Goal: Task Accomplishment & Management: Use online tool/utility

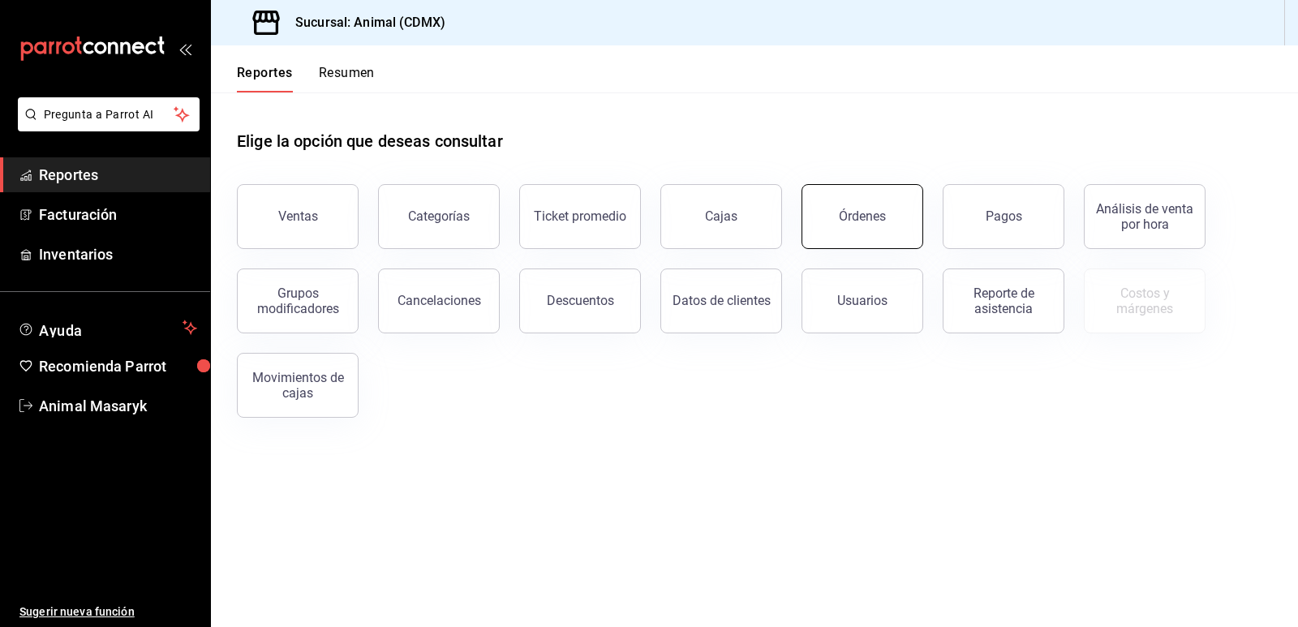
click at [888, 191] on button "Órdenes" at bounding box center [862, 216] width 122 height 65
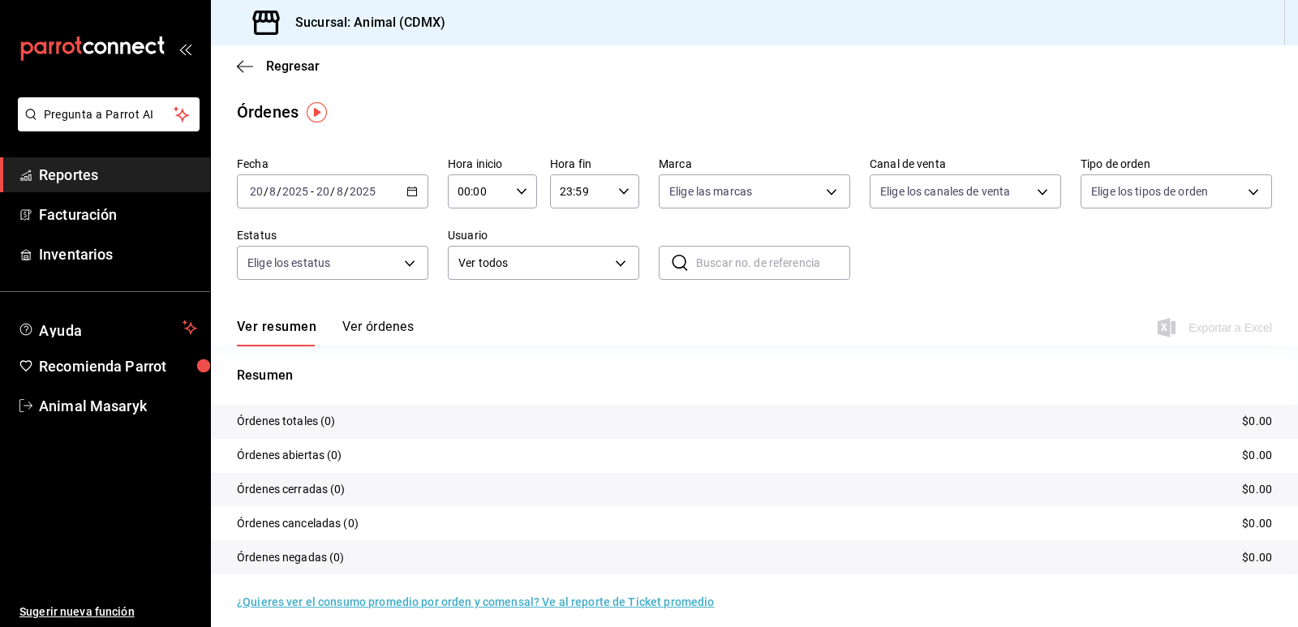
click at [406, 187] on icon "button" at bounding box center [411, 191] width 11 height 11
click at [322, 344] on span "Mes actual" at bounding box center [314, 349] width 126 height 17
click at [616, 273] on body "Pregunta a Parrot AI Reportes Facturación Inventarios Ayuda Recomienda Parrot A…" at bounding box center [649, 313] width 1298 height 627
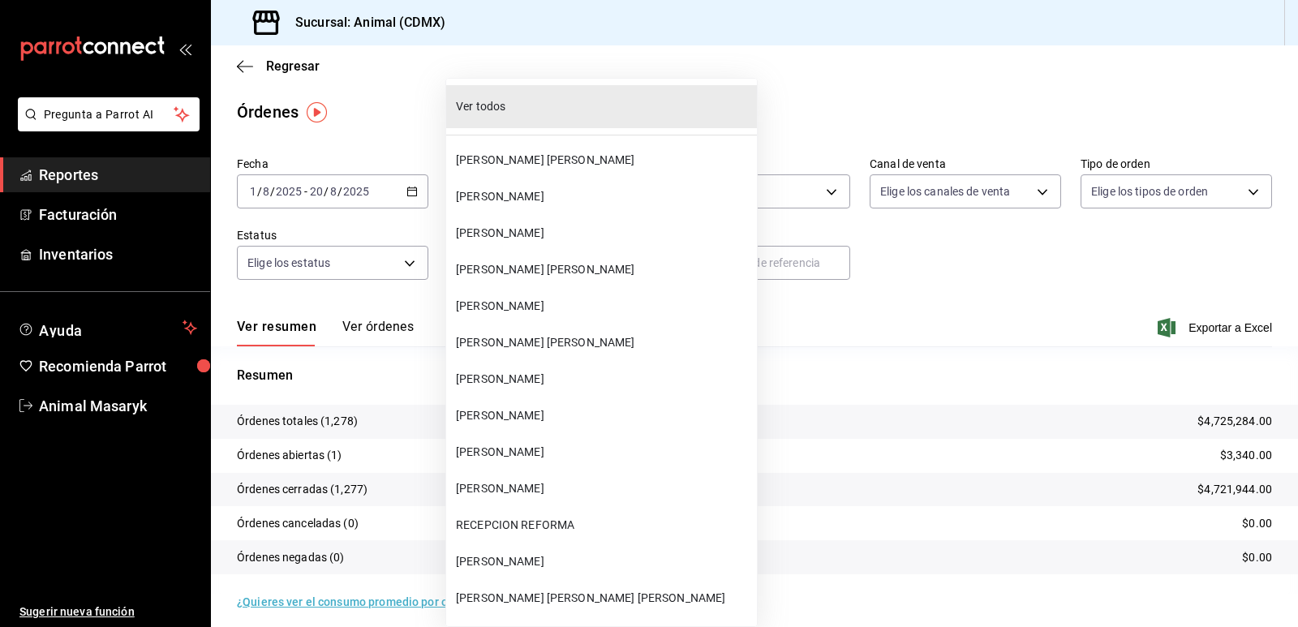
click at [621, 255] on li "[PERSON_NAME] [PERSON_NAME]" at bounding box center [601, 269] width 311 height 36
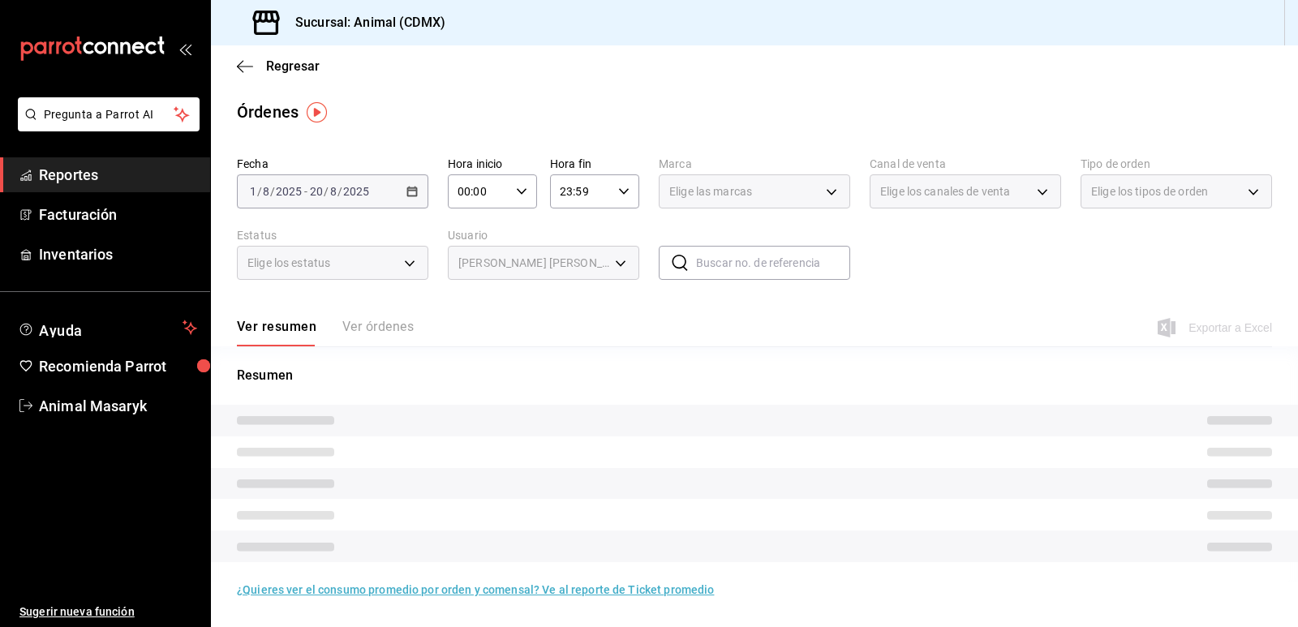
type input "738c223b-b2fa-46c9-8b5b-57f657e7706d"
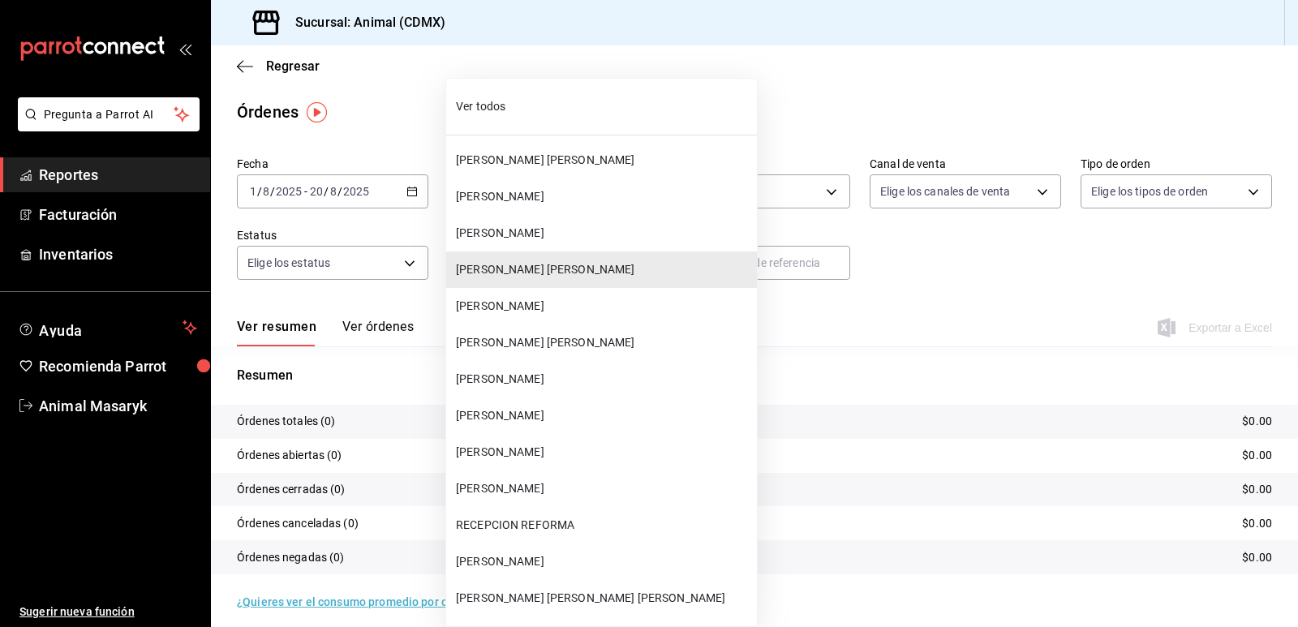
click at [626, 263] on body "Pregunta a Parrot AI Reportes Facturación Inventarios Ayuda Recomienda Parrot A…" at bounding box center [649, 313] width 1298 height 627
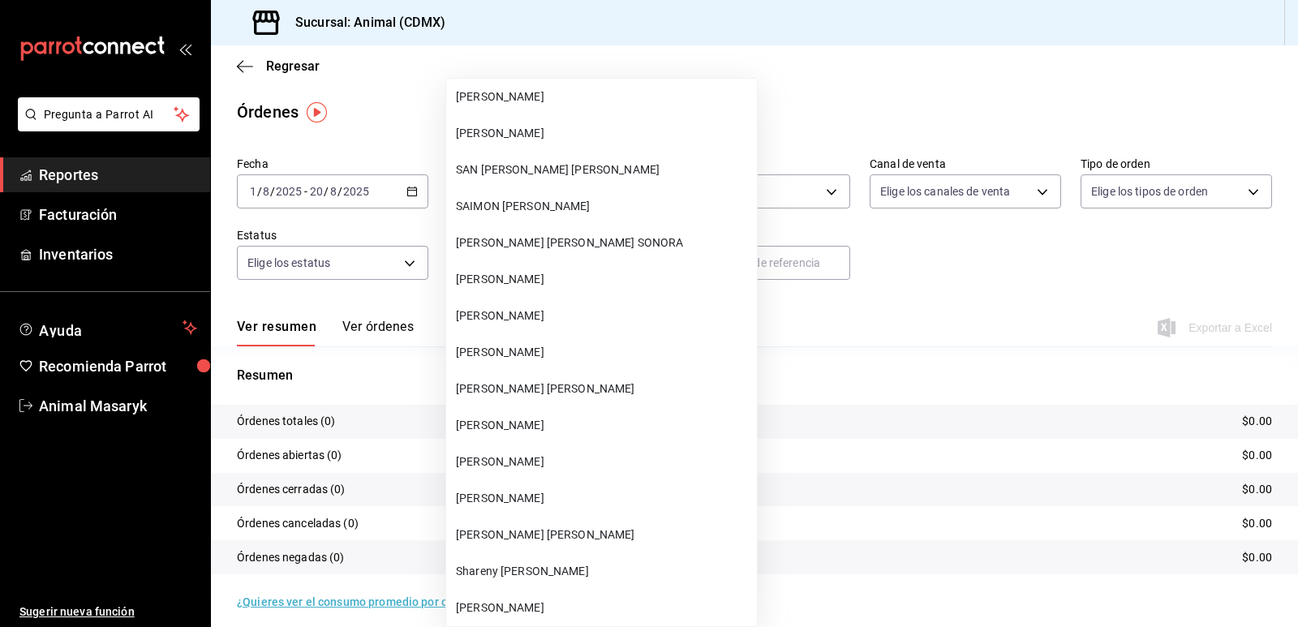
scroll to position [35175, 0]
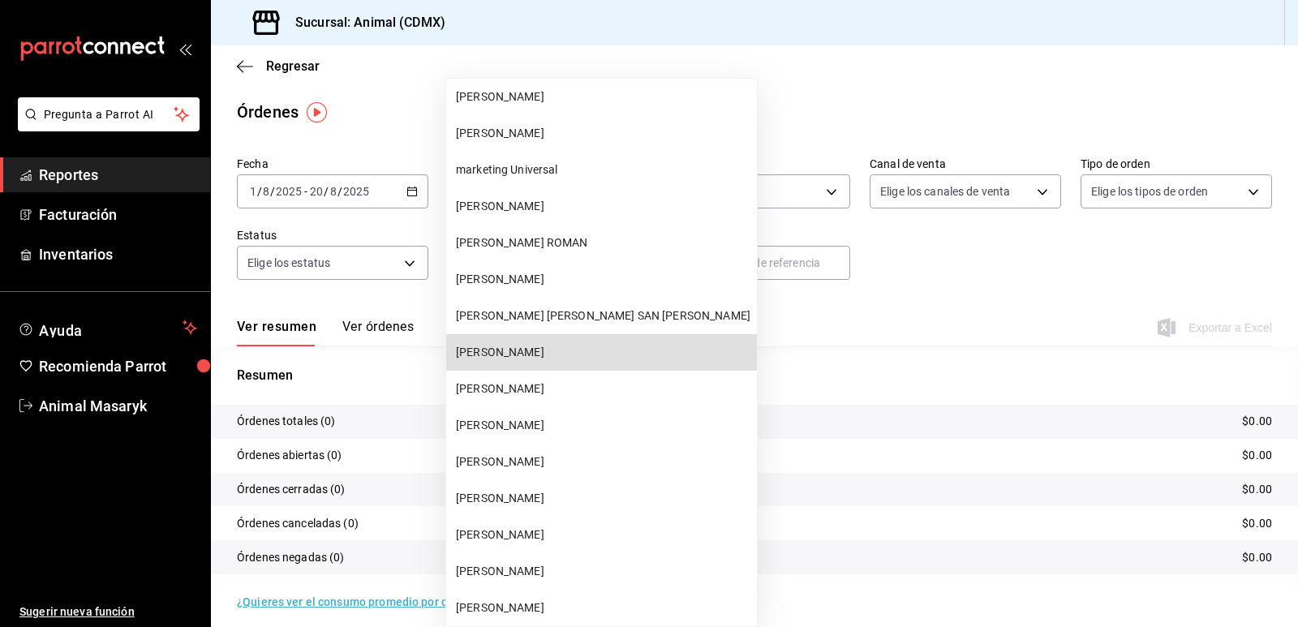
click at [548, 353] on span "[PERSON_NAME]" at bounding box center [603, 352] width 294 height 17
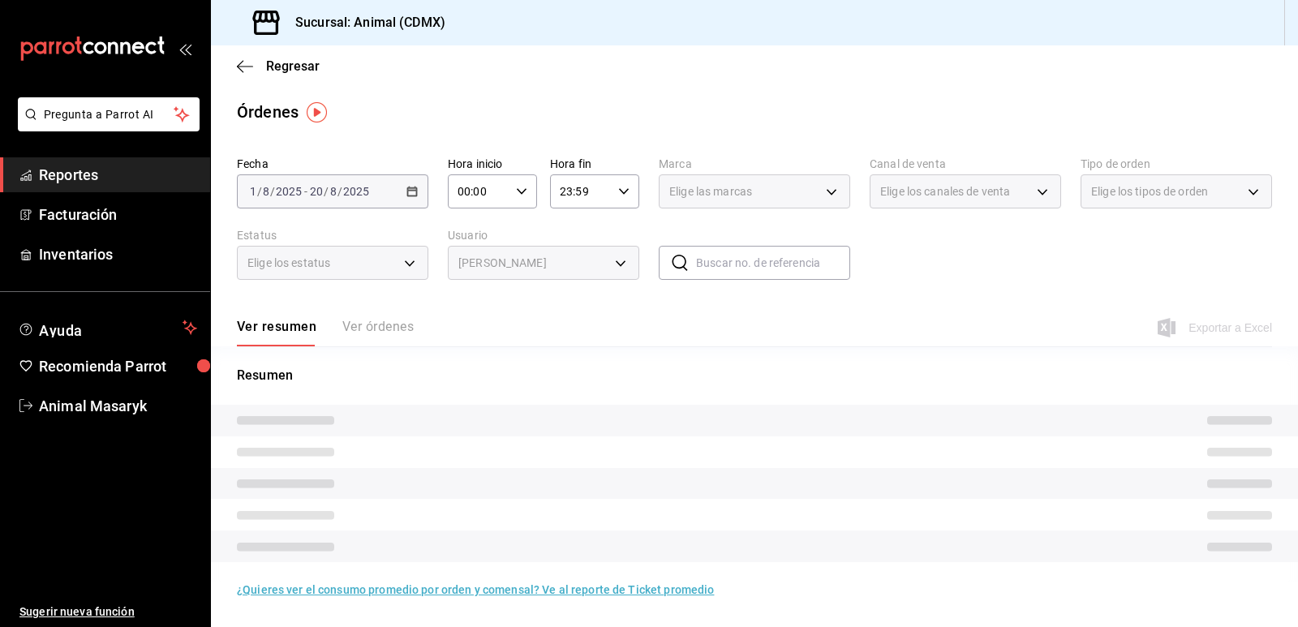
type input "2711ac47-be89-48c8-8573-112d8a5b2878"
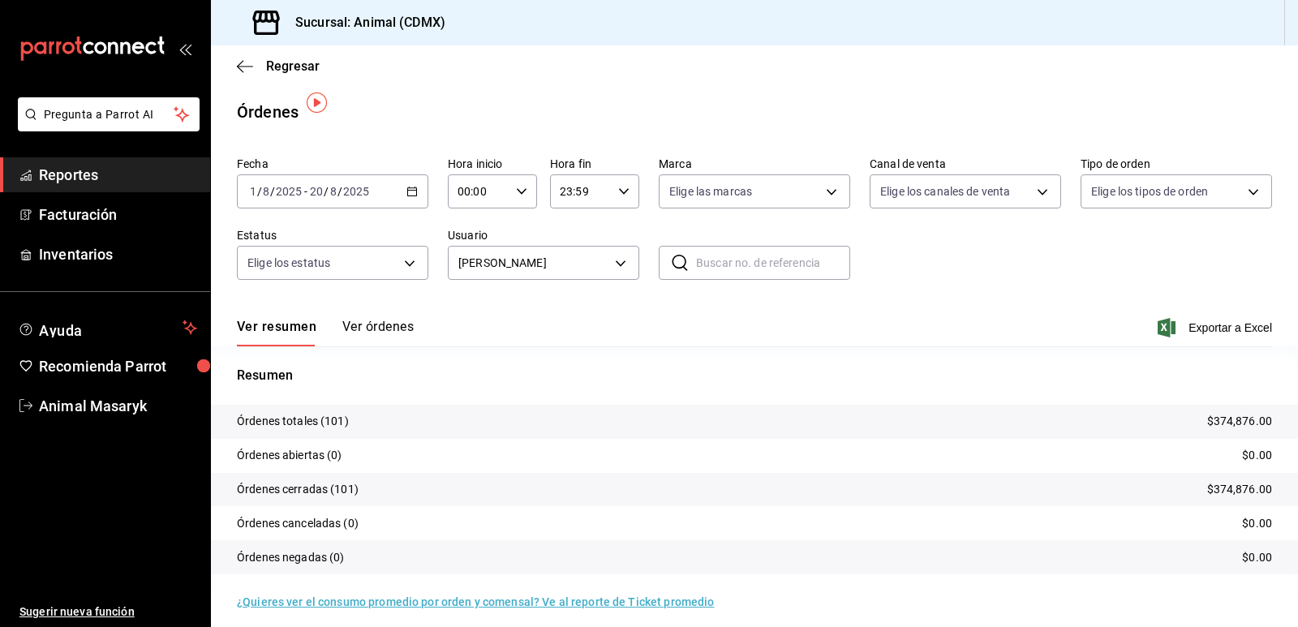
scroll to position [10, 0]
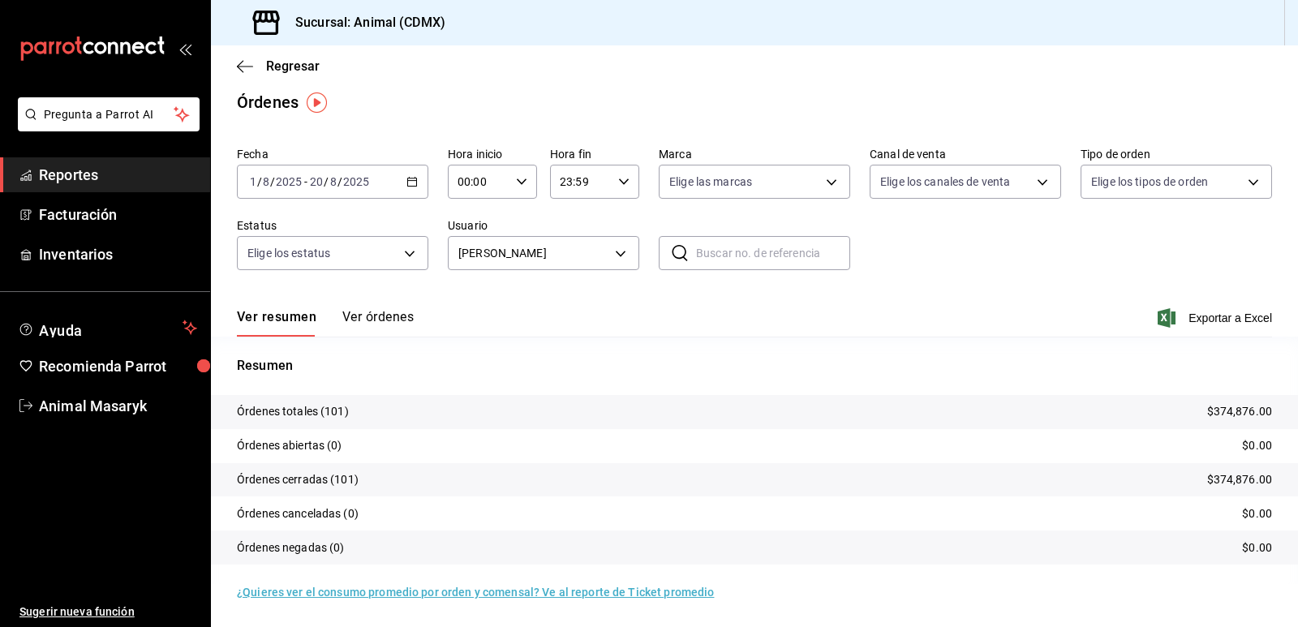
click at [381, 314] on button "Ver órdenes" at bounding box center [377, 323] width 71 height 28
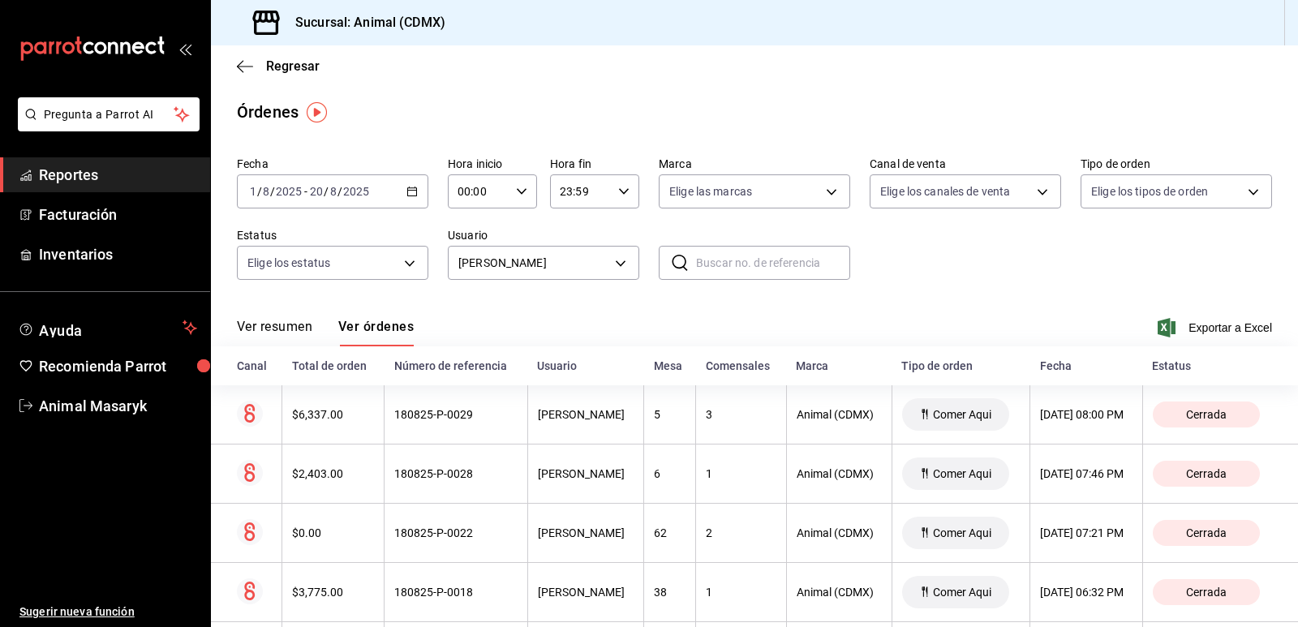
click at [347, 368] on div "Total de orden" at bounding box center [333, 365] width 83 height 13
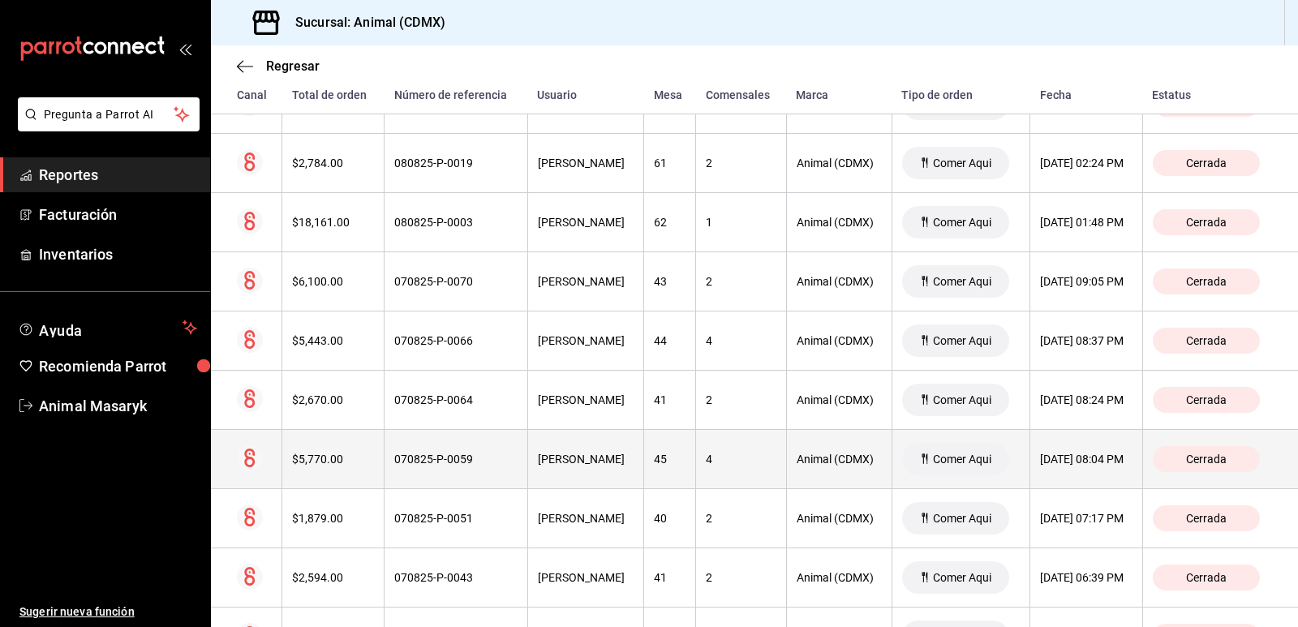
scroll to position [3569, 0]
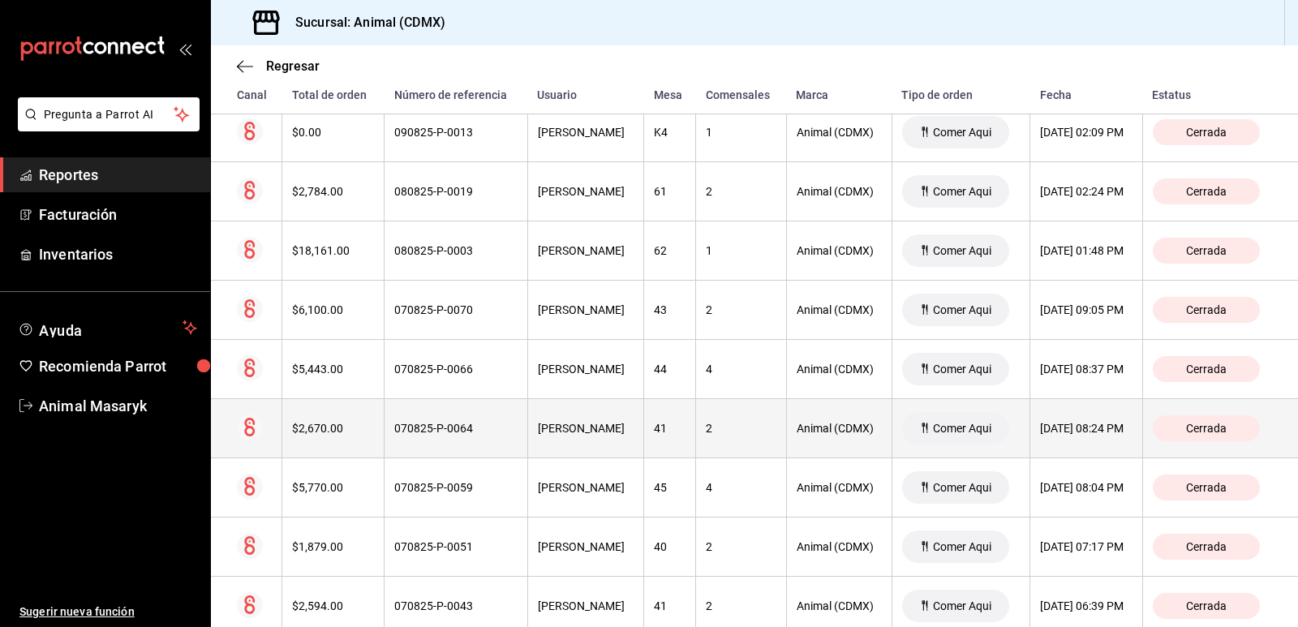
click at [364, 435] on div "$2,670.00" at bounding box center [333, 428] width 82 height 13
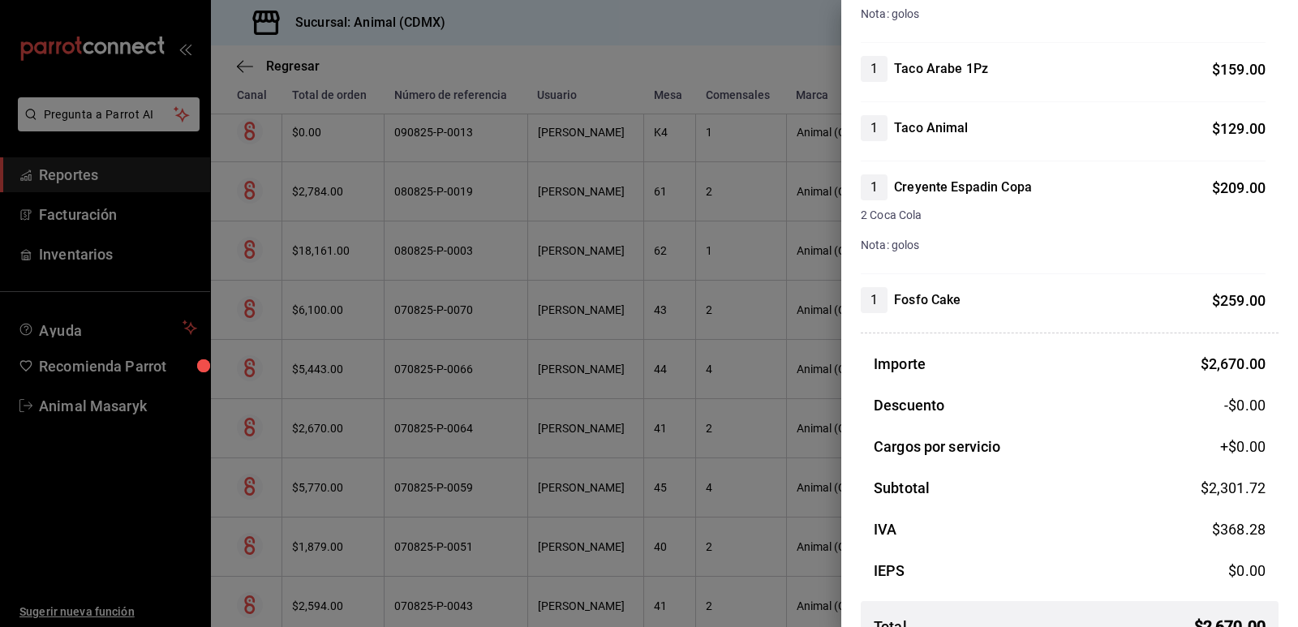
scroll to position [848, 0]
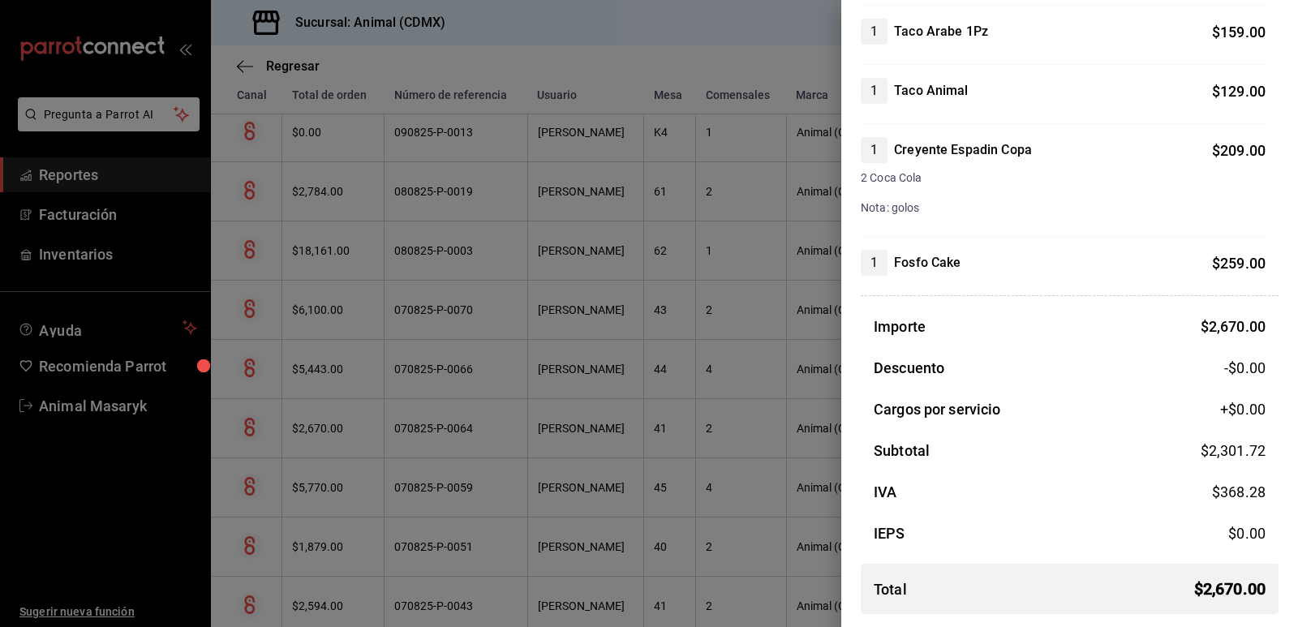
click at [578, 421] on div at bounding box center [649, 313] width 1298 height 627
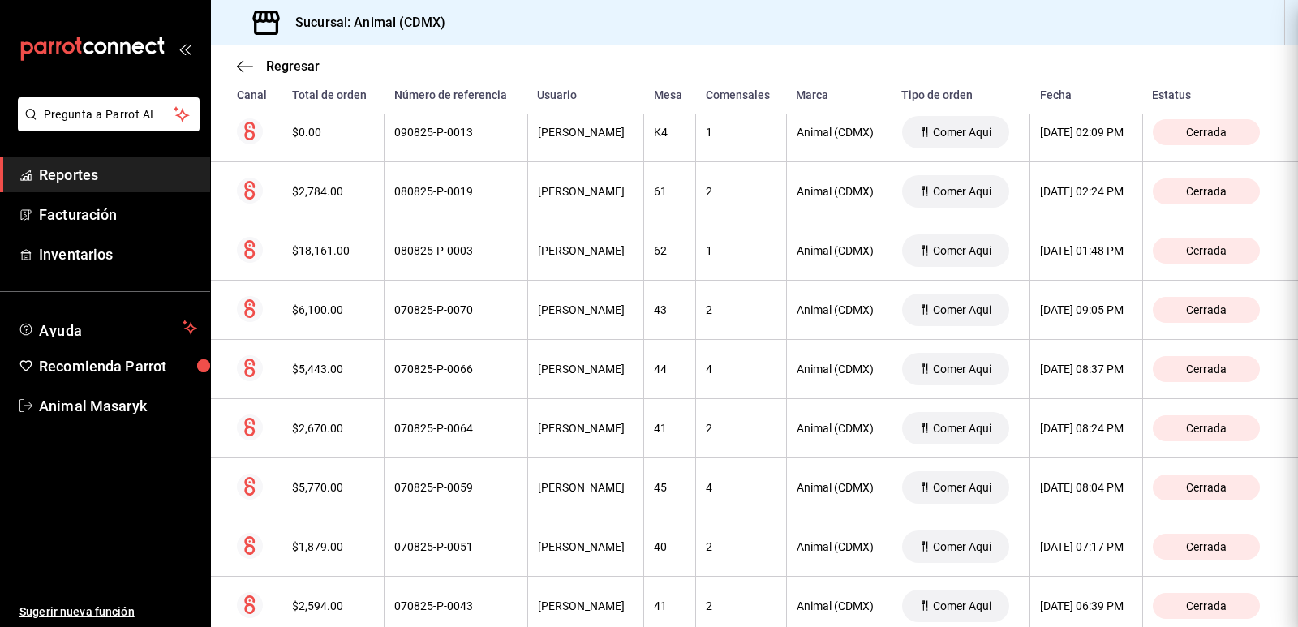
scroll to position [0, 0]
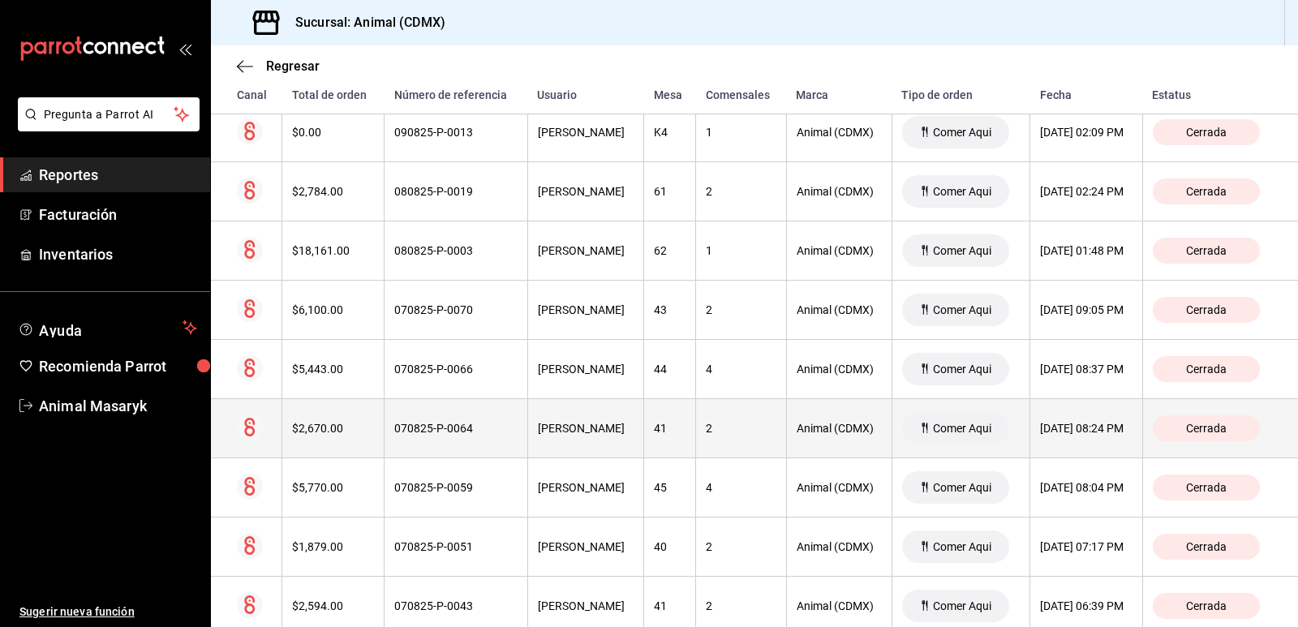
click at [459, 431] on div "070825-P-0064" at bounding box center [455, 428] width 123 height 13
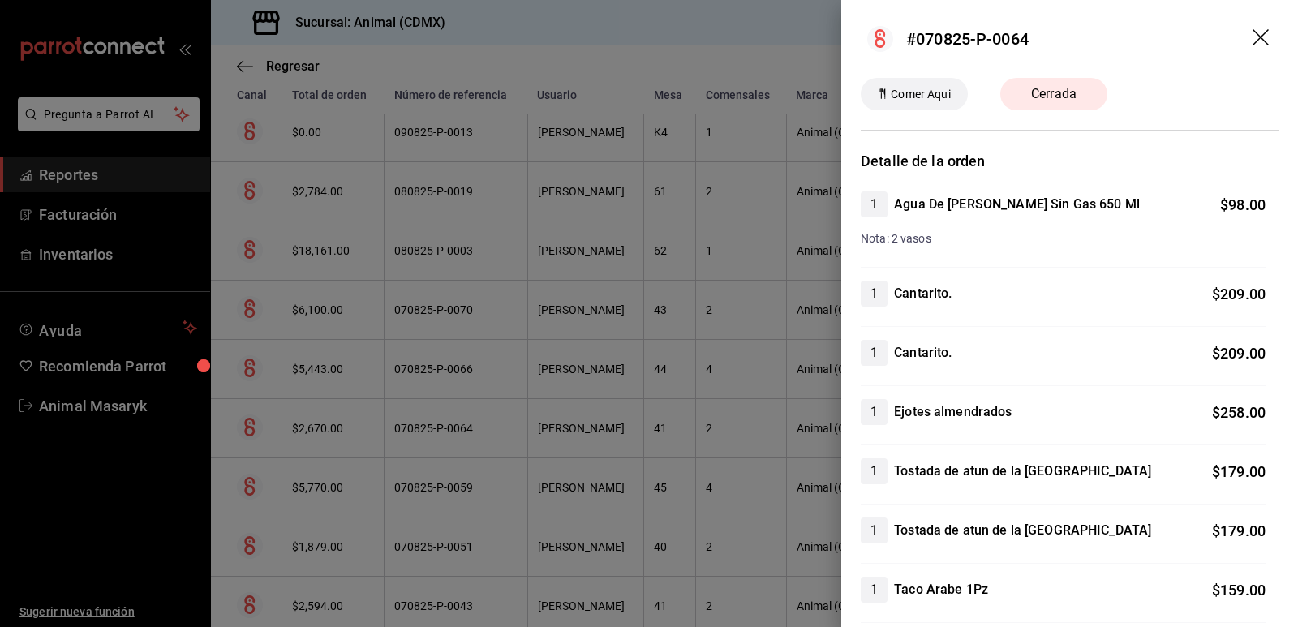
click at [459, 431] on div at bounding box center [649, 313] width 1298 height 627
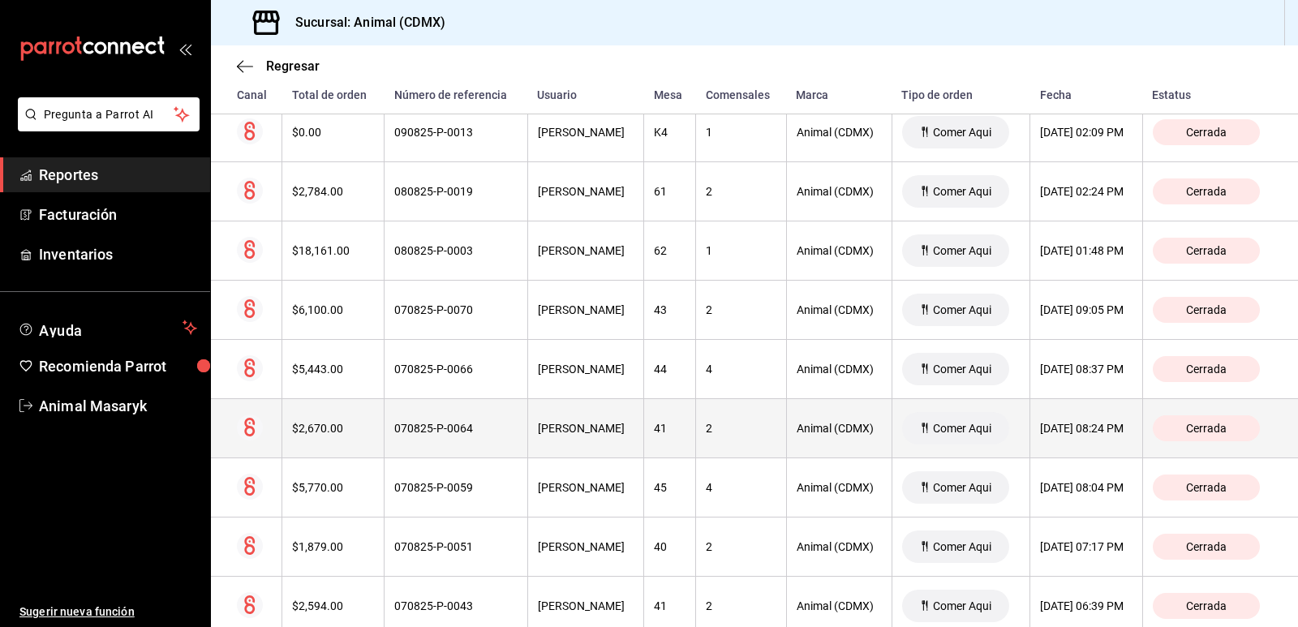
click at [458, 431] on div "070825-P-0064" at bounding box center [455, 428] width 123 height 13
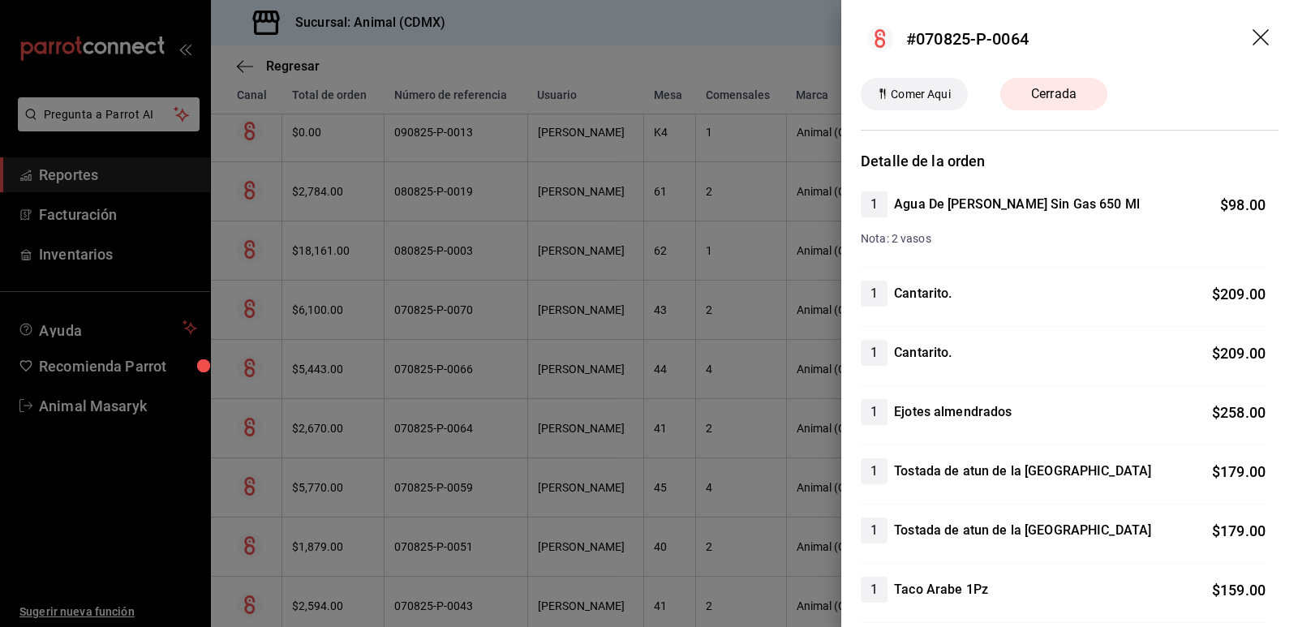
click at [1252, 42] on icon "drag" at bounding box center [1261, 38] width 19 height 19
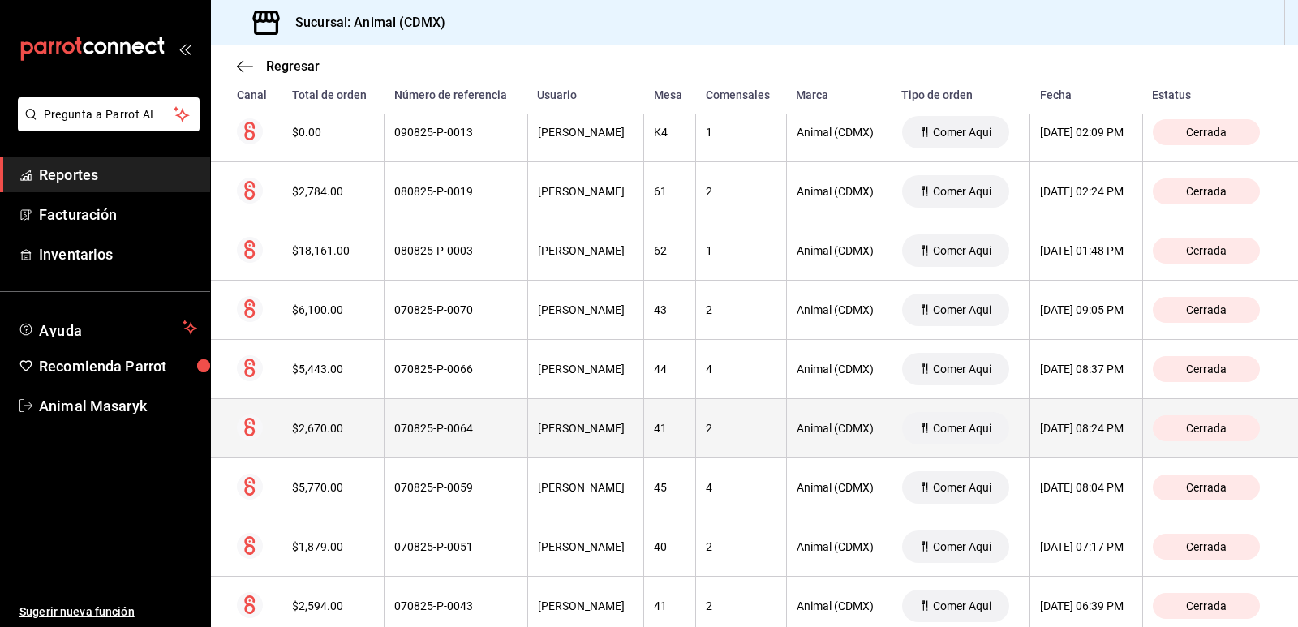
click at [351, 435] on div "$2,670.00" at bounding box center [333, 428] width 82 height 13
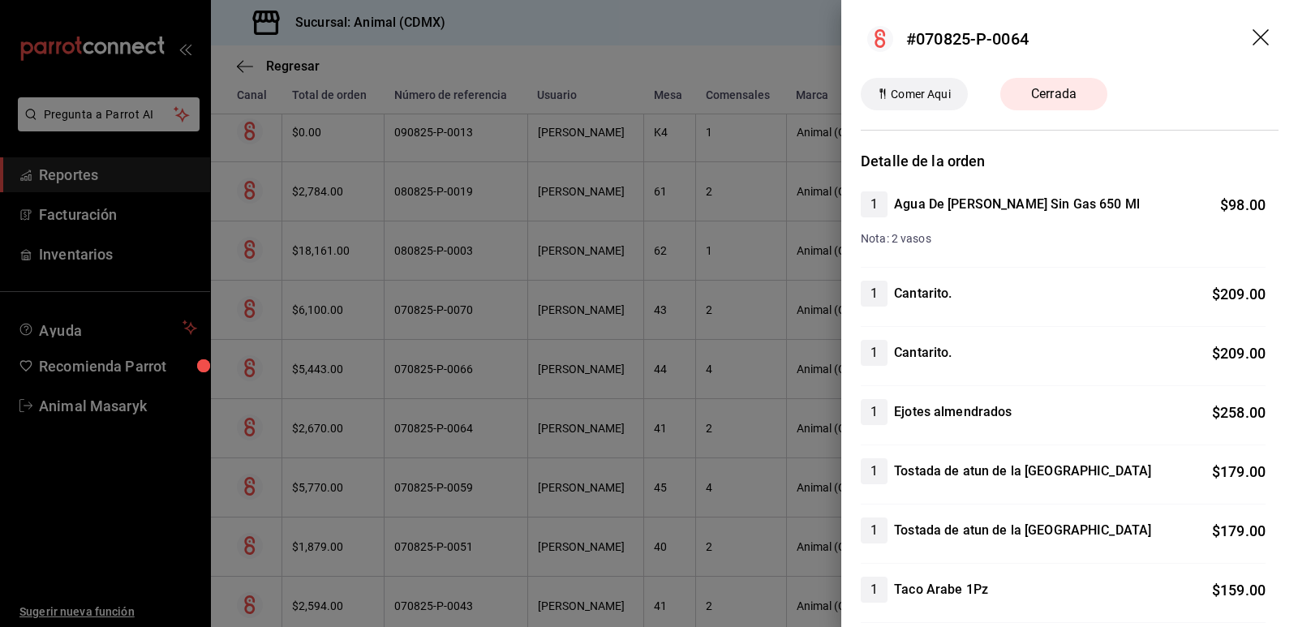
drag, startPoint x: 1058, startPoint y: 97, endPoint x: 958, endPoint y: 101, distance: 100.7
click at [1057, 97] on span "Cerrada" at bounding box center [1053, 93] width 65 height 19
drag, startPoint x: 947, startPoint y: 101, endPoint x: 899, endPoint y: 94, distance: 47.5
click at [943, 102] on span "Comer Aqui" at bounding box center [920, 94] width 72 height 17
drag, startPoint x: 899, startPoint y: 94, endPoint x: 910, endPoint y: 95, distance: 10.6
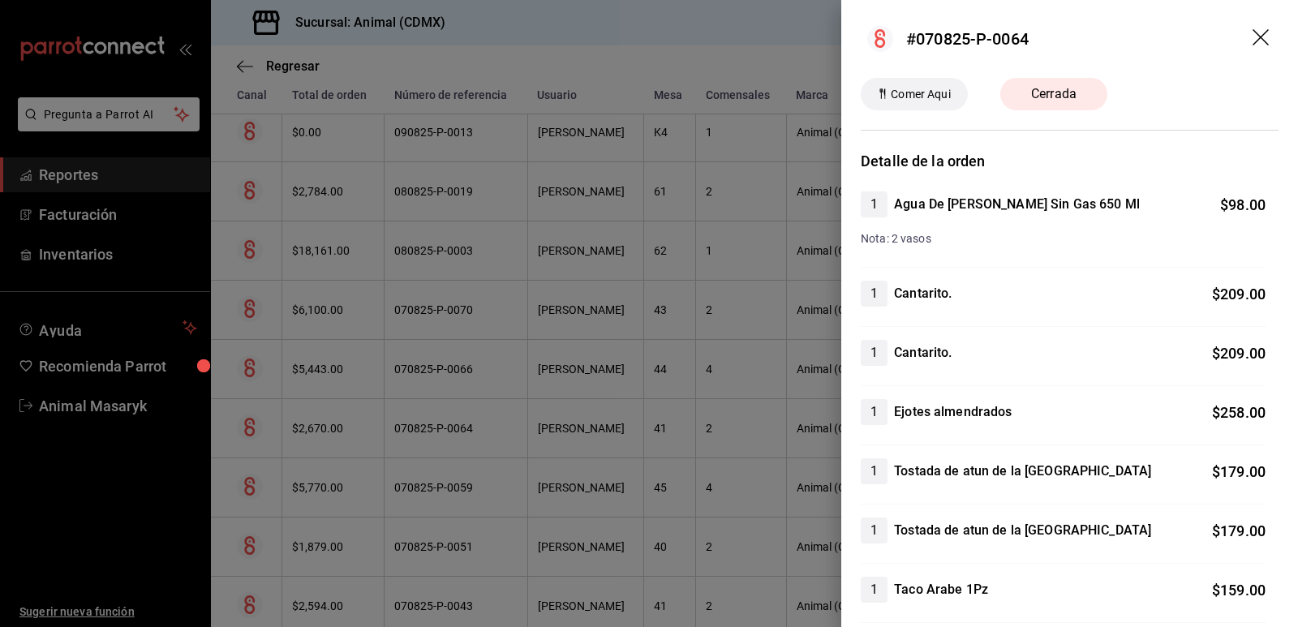
click at [904, 95] on span "Comer Aqui" at bounding box center [920, 94] width 72 height 17
click at [1237, 32] on header "#070825-P-0064" at bounding box center [1069, 39] width 457 height 78
click at [1252, 32] on icon "drag" at bounding box center [1261, 38] width 19 height 19
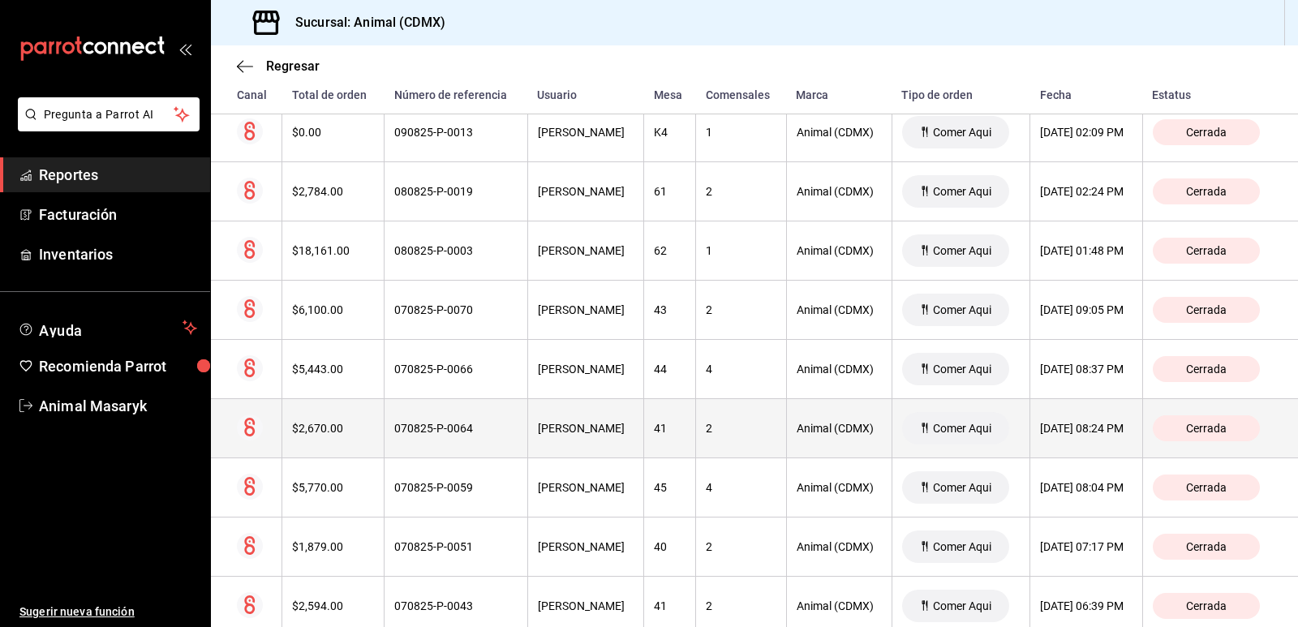
click at [1179, 430] on span "Cerrada" at bounding box center [1206, 428] width 54 height 13
click at [255, 435] on circle at bounding box center [250, 427] width 26 height 26
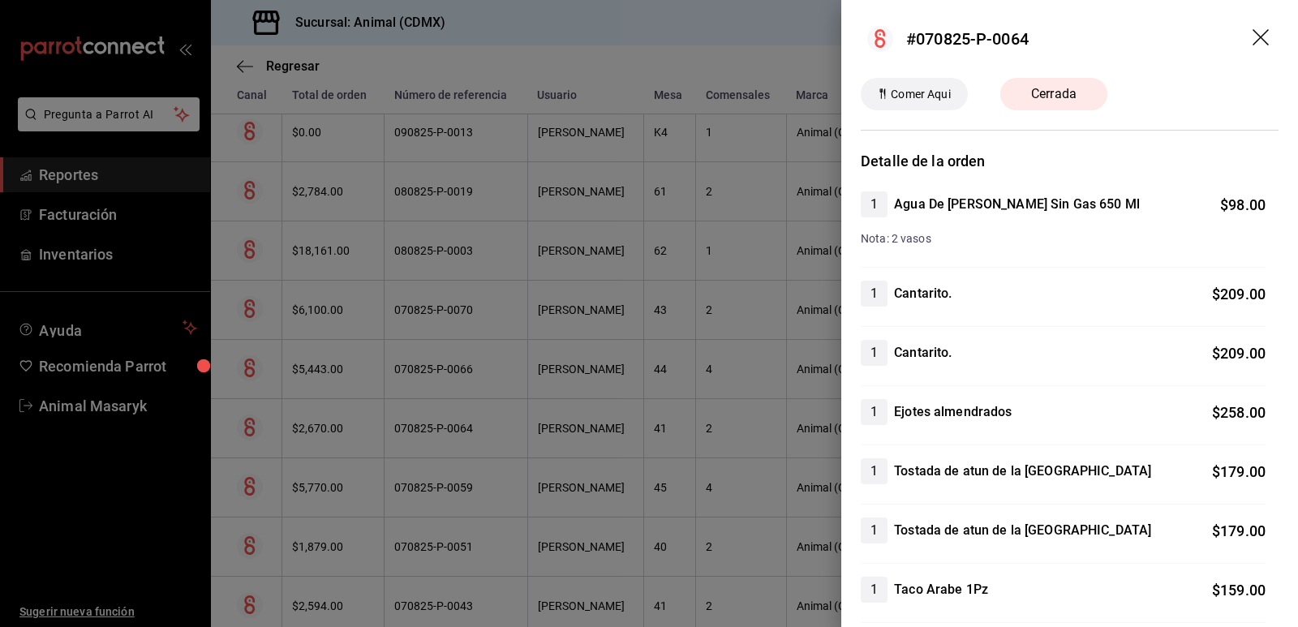
click at [1263, 32] on header "#070825-P-0064" at bounding box center [1069, 39] width 457 height 78
click at [1260, 41] on header "#070825-P-0064" at bounding box center [1069, 39] width 457 height 78
click at [1252, 39] on icon "drag" at bounding box center [1261, 38] width 19 height 19
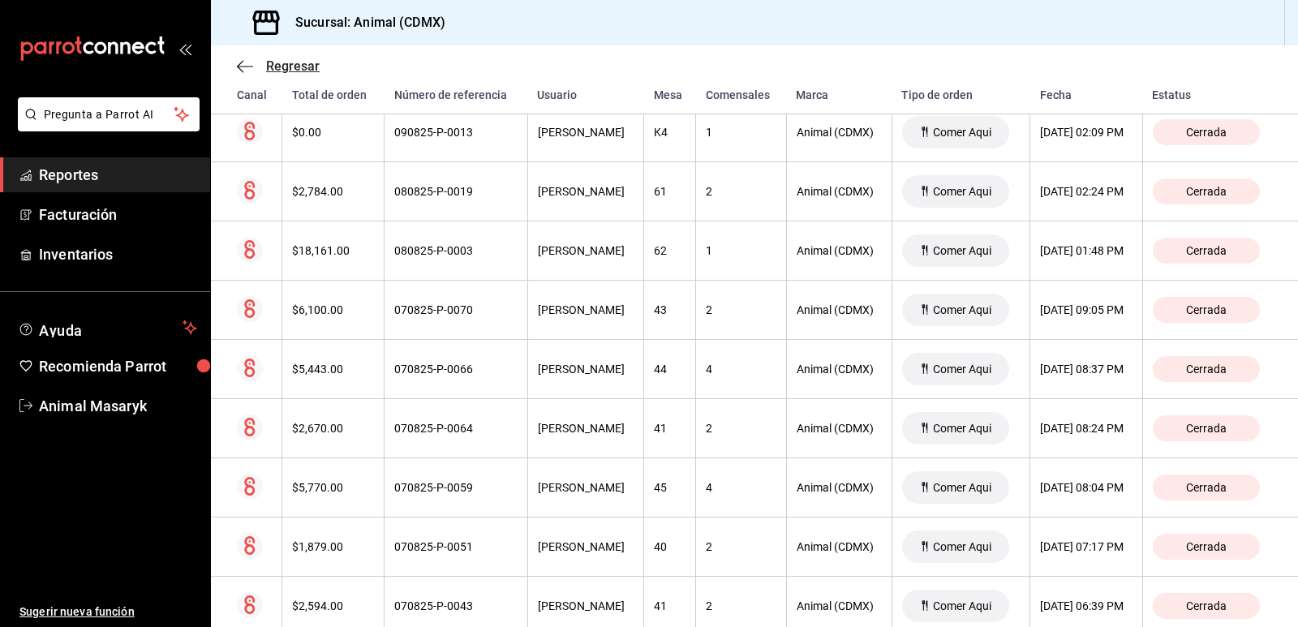
click at [258, 67] on span "Regresar" at bounding box center [278, 65] width 83 height 15
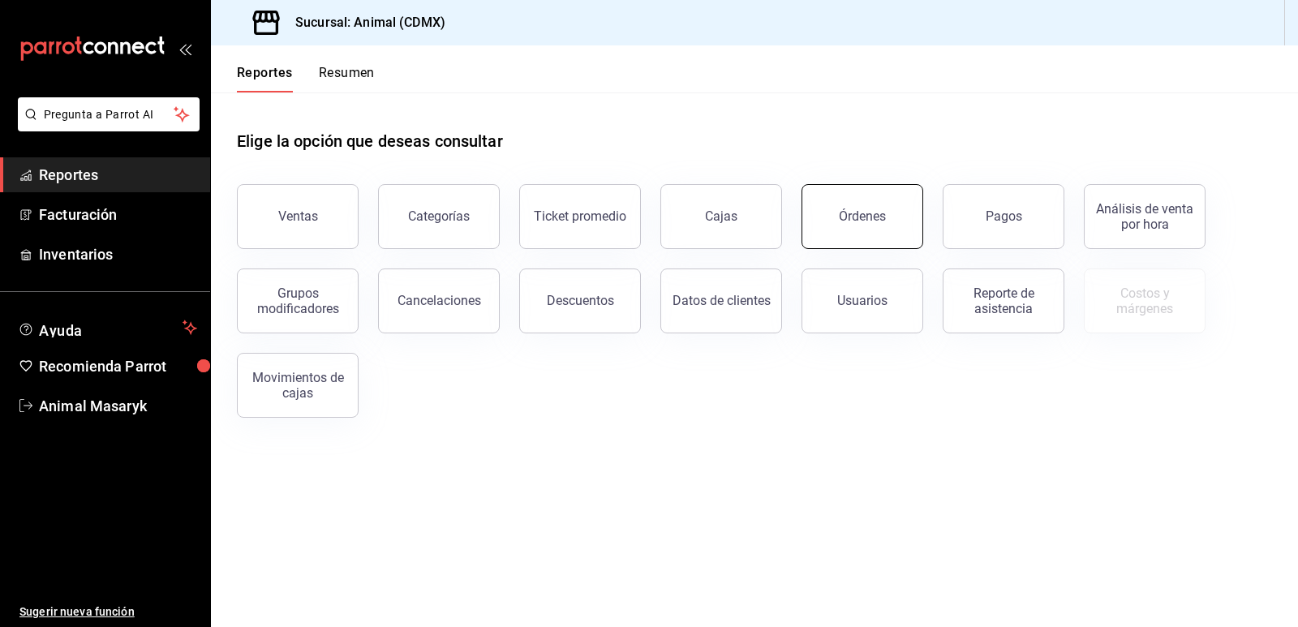
click at [855, 223] on div "Órdenes" at bounding box center [862, 215] width 47 height 15
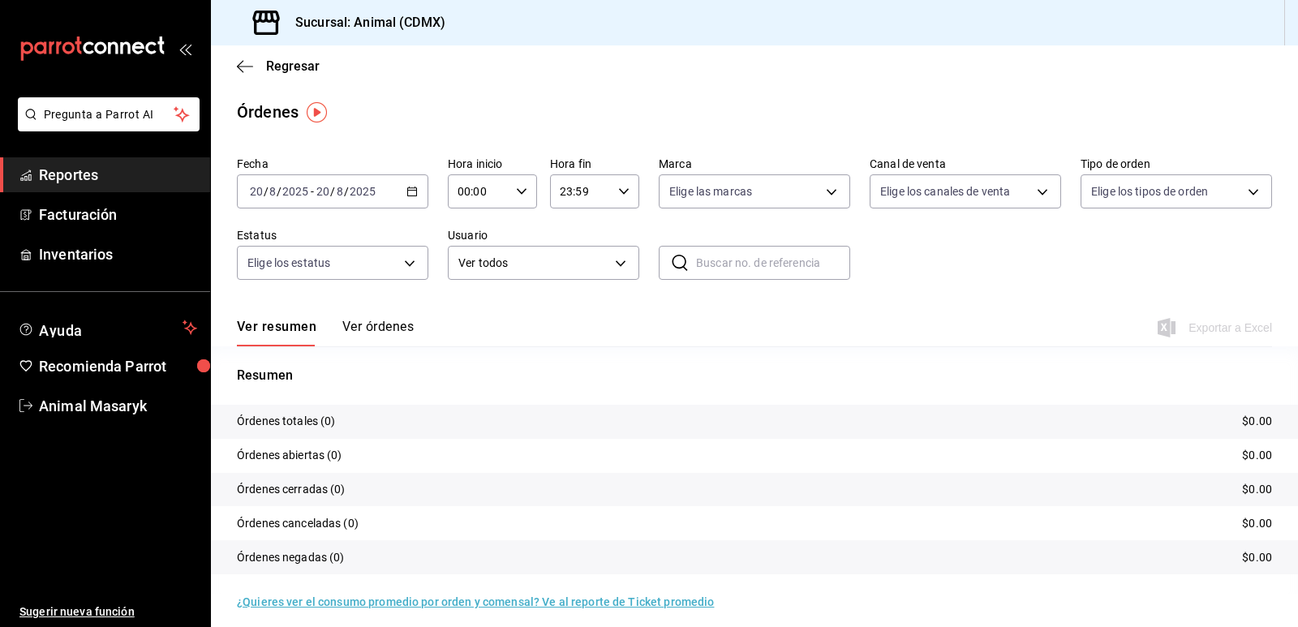
click at [415, 194] on div "[DATE] [DATE] - [DATE] [DATE]" at bounding box center [332, 191] width 191 height 34
click at [301, 340] on li "Mes actual" at bounding box center [314, 350] width 152 height 36
click at [622, 259] on body "Pregunta a Parrot AI Reportes Facturación Inventarios Ayuda Recomienda Parrot A…" at bounding box center [649, 313] width 1298 height 627
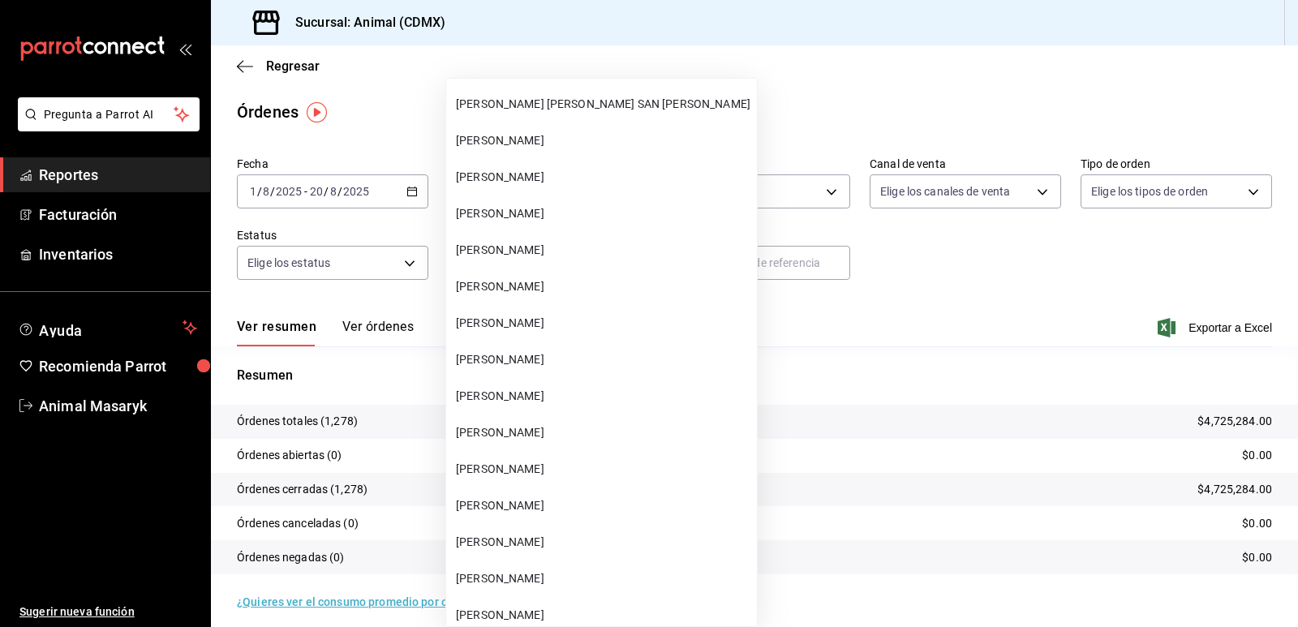
scroll to position [35358, 0]
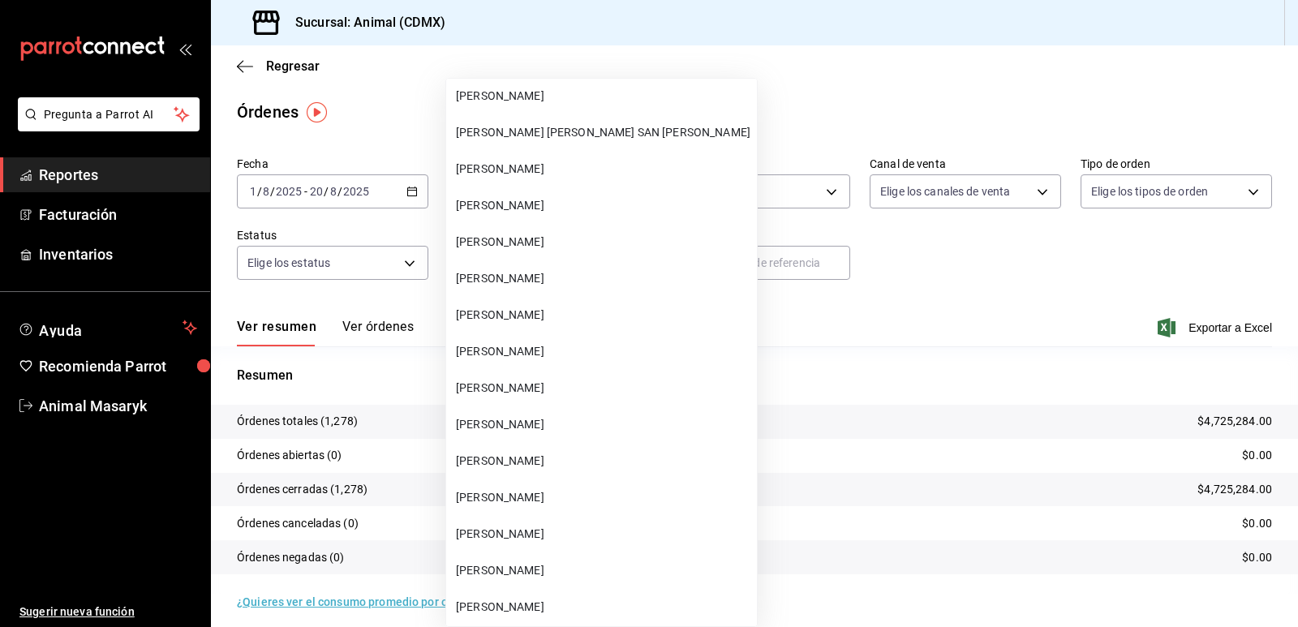
click at [520, 169] on span "[PERSON_NAME]" at bounding box center [603, 169] width 294 height 17
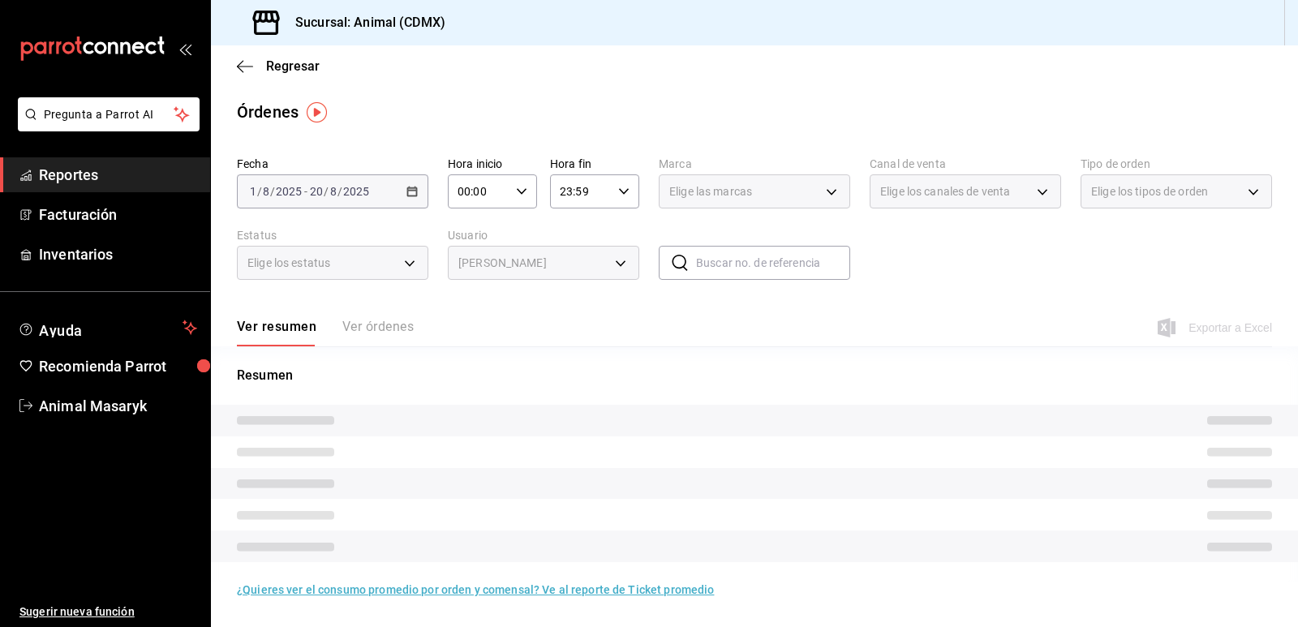
type input "2711ac47-be89-48c8-8573-112d8a5b2878"
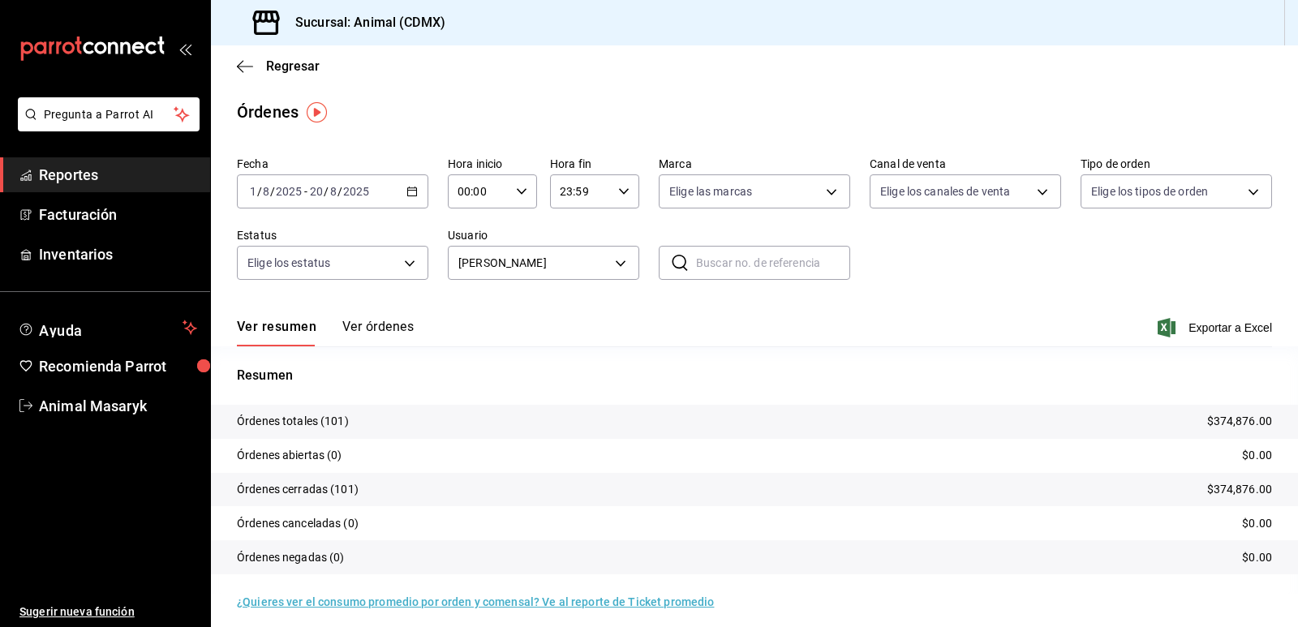
click at [402, 319] on div "Ver resumen Ver órdenes Exportar a Excel" at bounding box center [754, 322] width 1035 height 47
click at [406, 332] on button "Ver órdenes" at bounding box center [377, 333] width 71 height 28
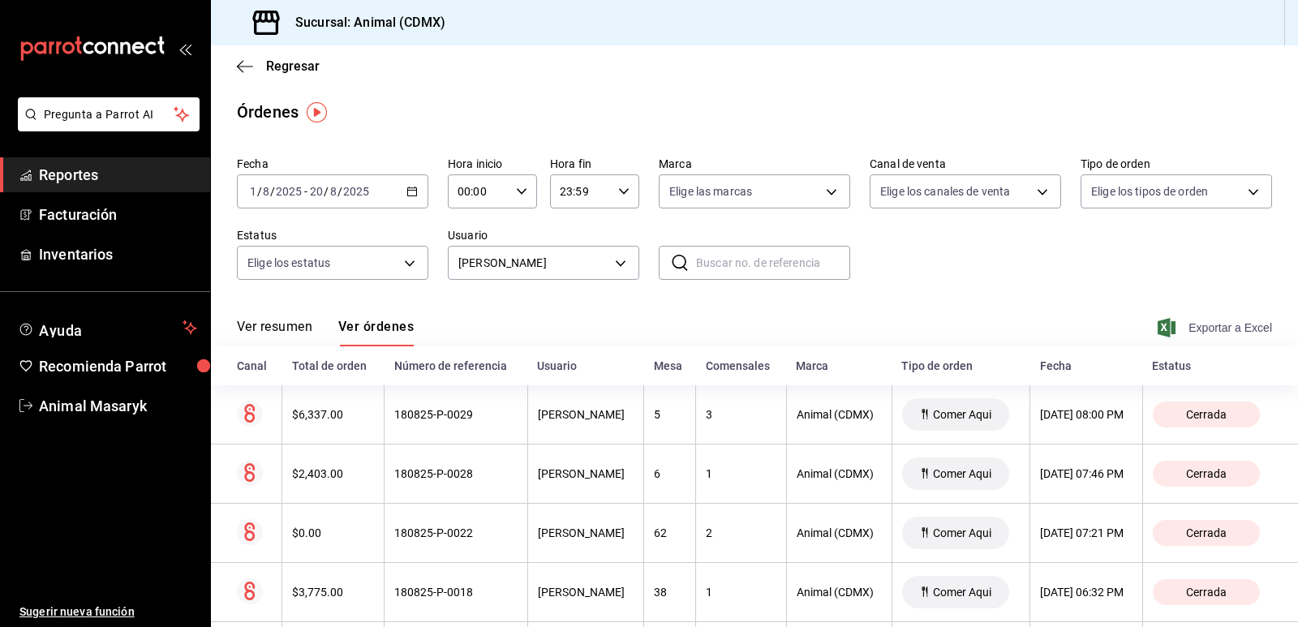
click at [1239, 327] on span "Exportar a Excel" at bounding box center [1216, 327] width 111 height 19
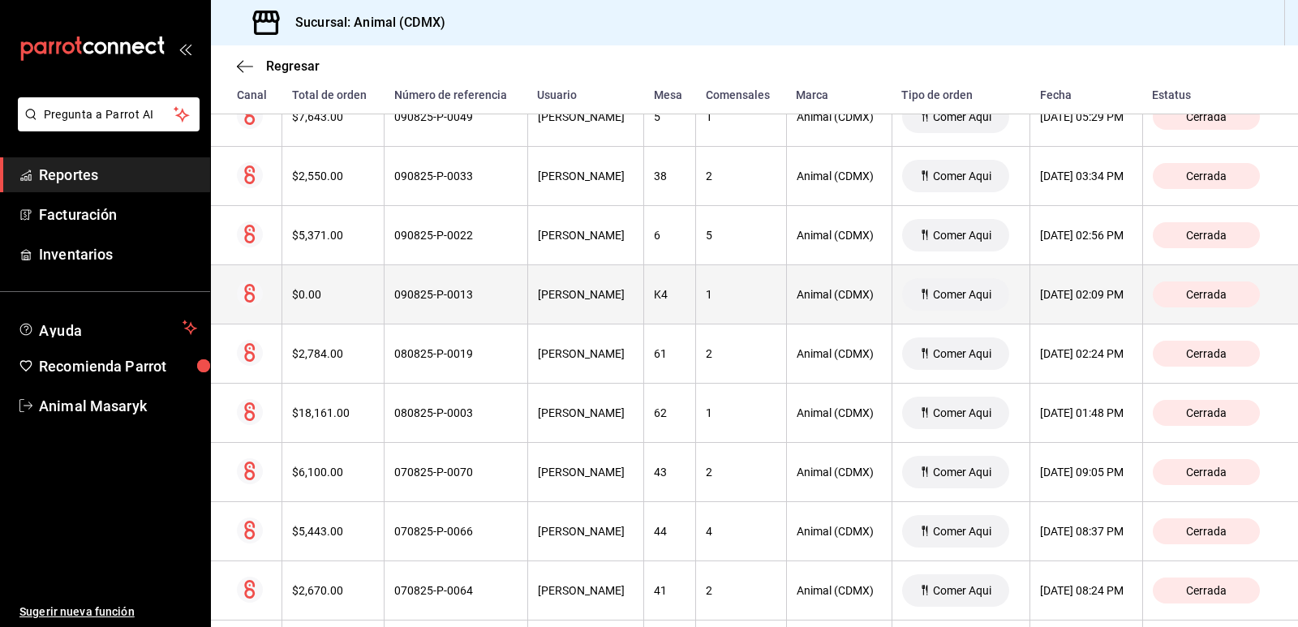
scroll to position [3488, 0]
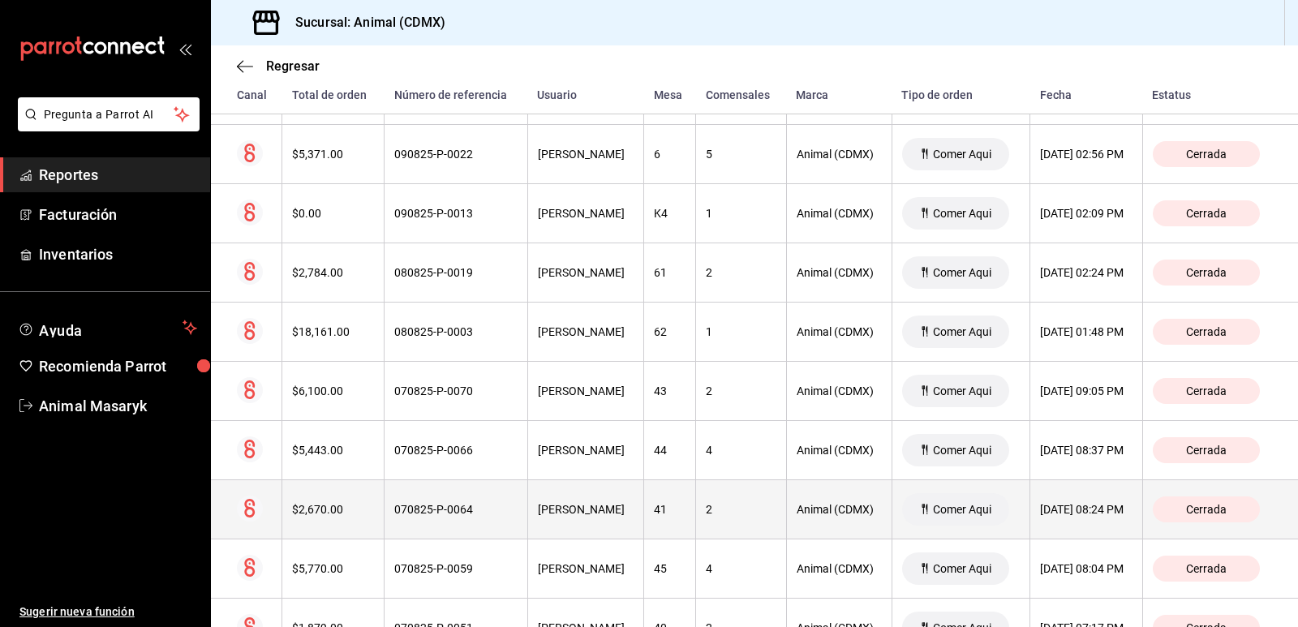
click at [1040, 505] on div "[DATE] 08:24 PM" at bounding box center [1086, 509] width 92 height 13
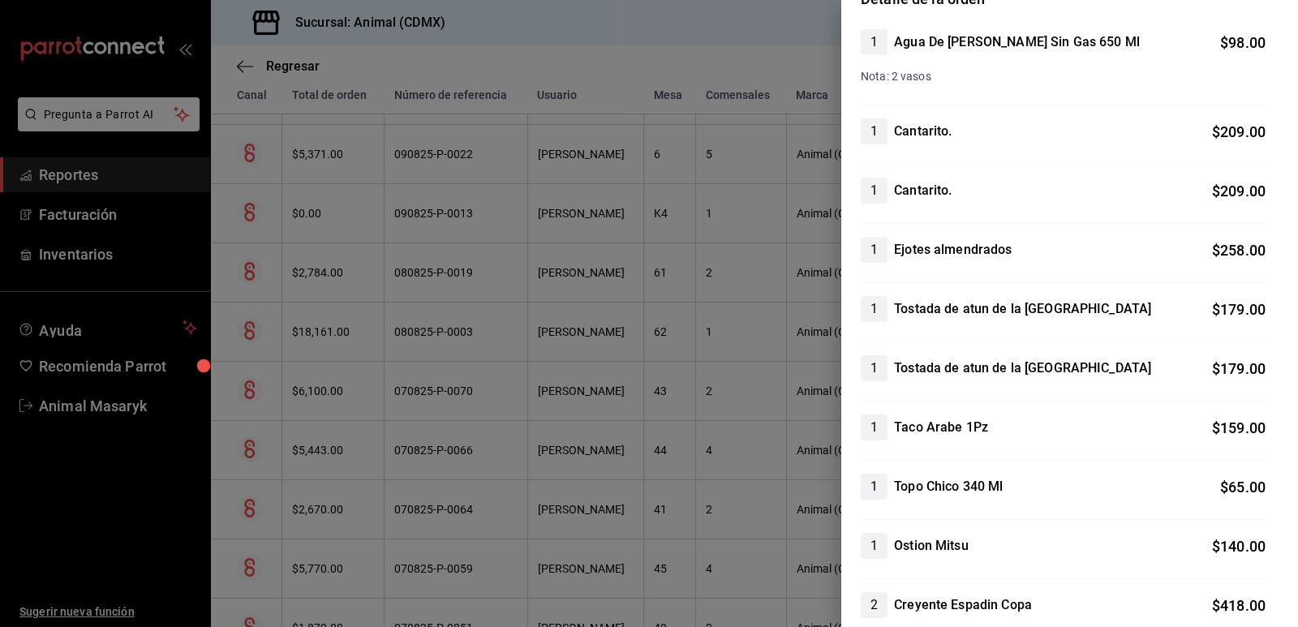
scroll to position [0, 0]
